Goal: Obtain resource: Download file/media

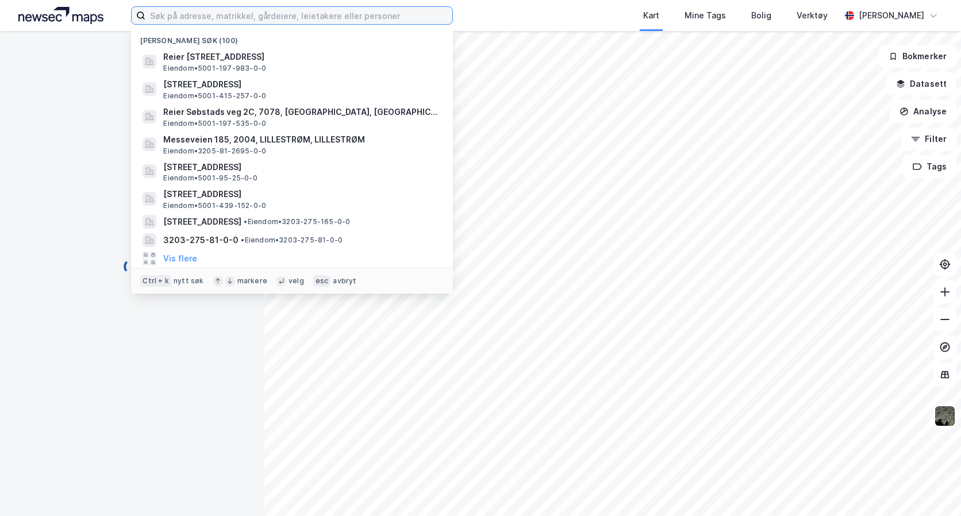
click at [170, 18] on input at bounding box center [298, 15] width 307 height 17
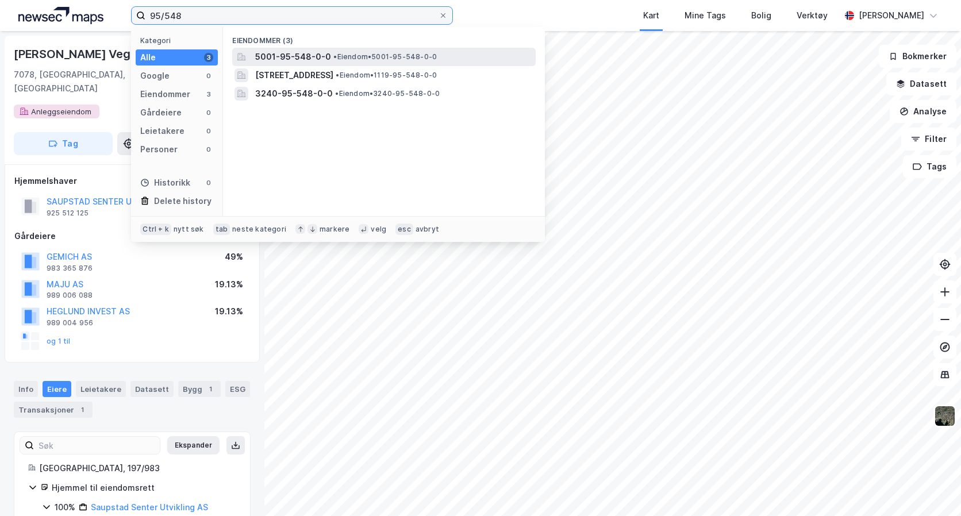
type input "95/548"
click at [298, 56] on span "5001-95-548-0-0" at bounding box center [293, 57] width 76 height 14
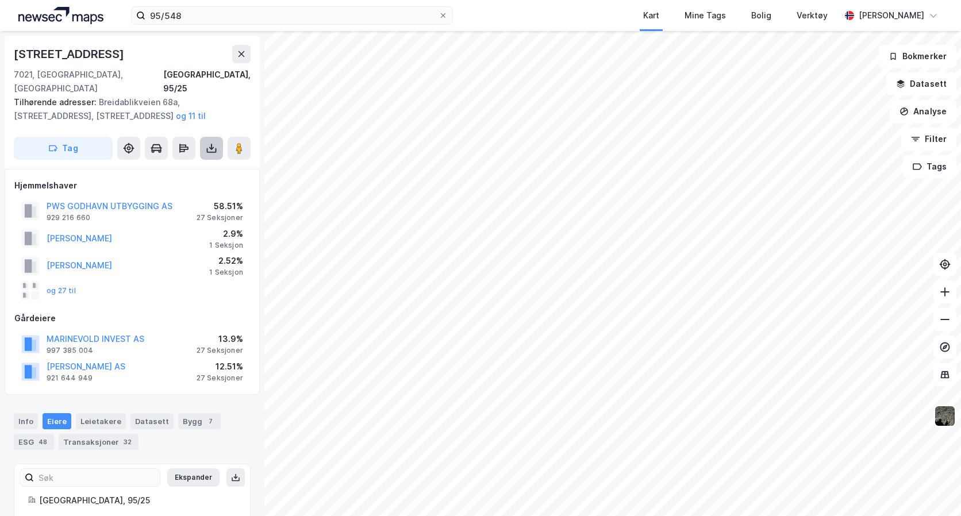
click at [214, 142] on icon at bounding box center [211, 147] width 11 height 11
click at [186, 167] on div "Last ned grunnbok" at bounding box center [154, 171] width 67 height 9
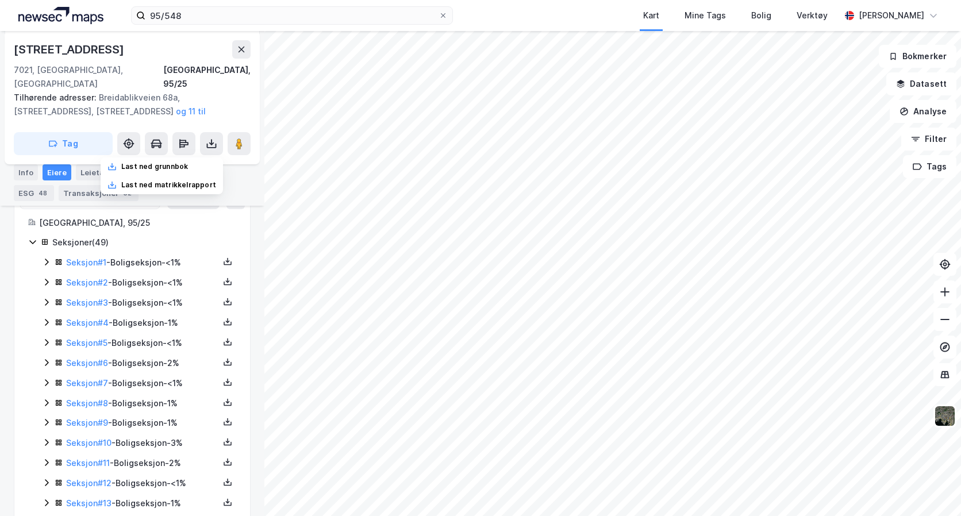
scroll to position [287, 0]
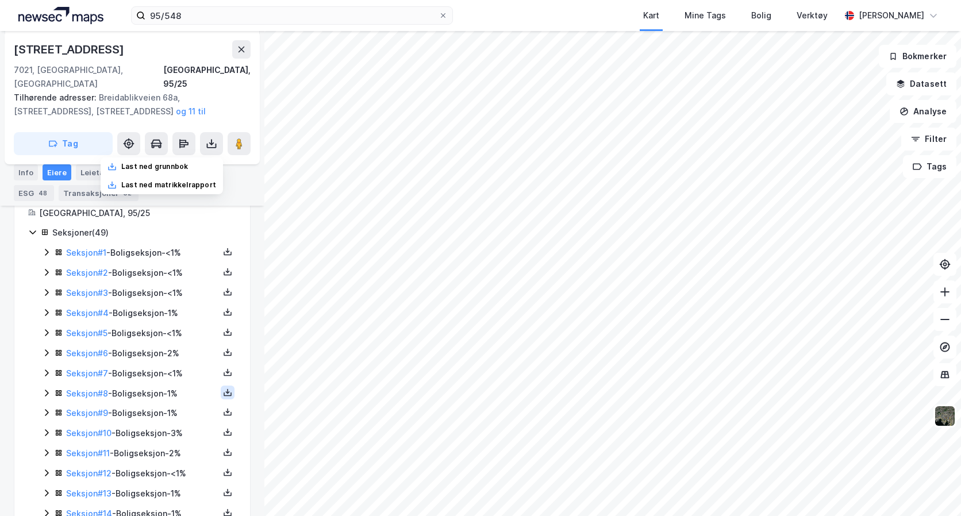
click at [223, 388] on icon at bounding box center [227, 392] width 9 height 9
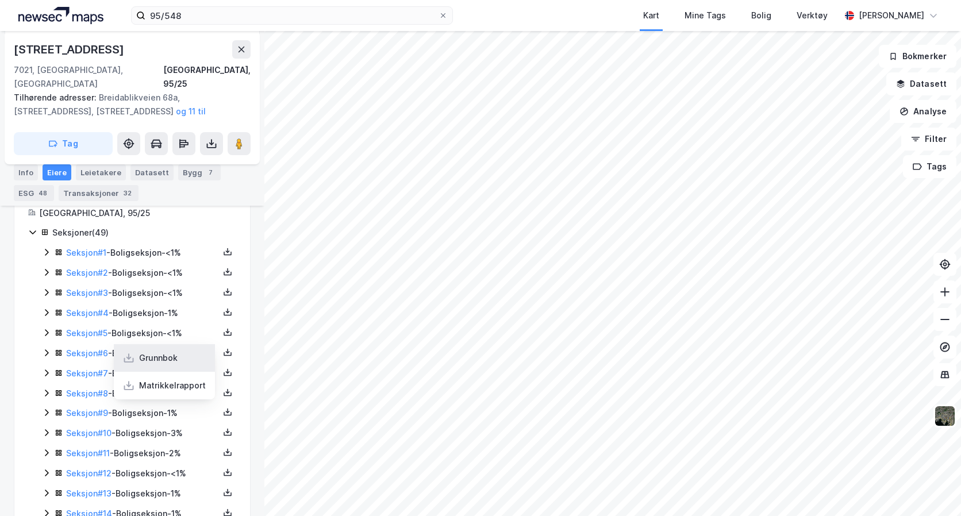
click at [163, 351] on div "Grunnbok" at bounding box center [158, 358] width 38 height 14
